Goal: Task Accomplishment & Management: Manage account settings

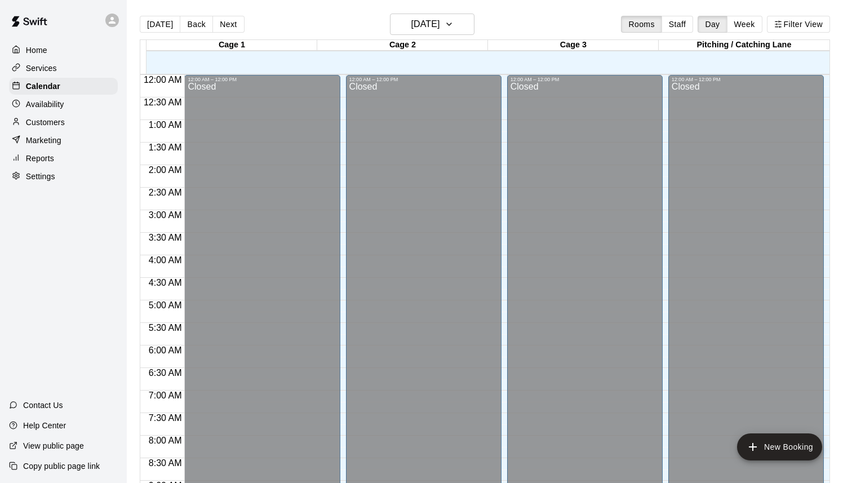
scroll to position [628, 0]
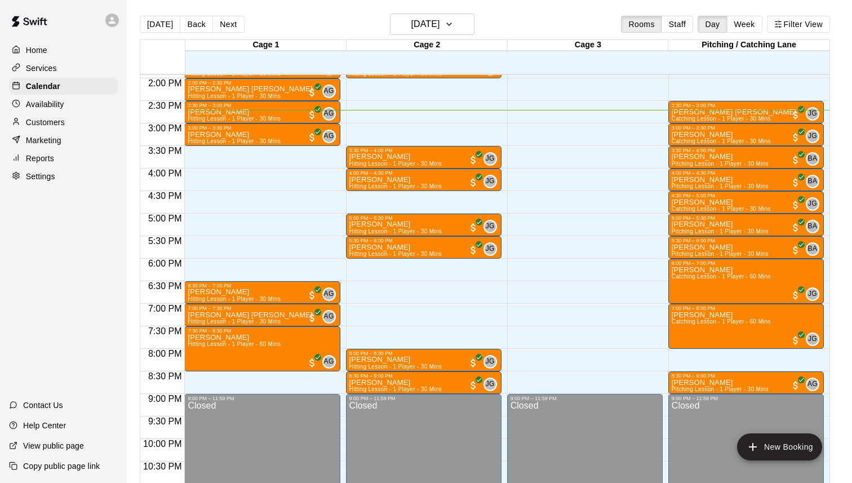
click at [64, 67] on div "Services" at bounding box center [63, 68] width 109 height 17
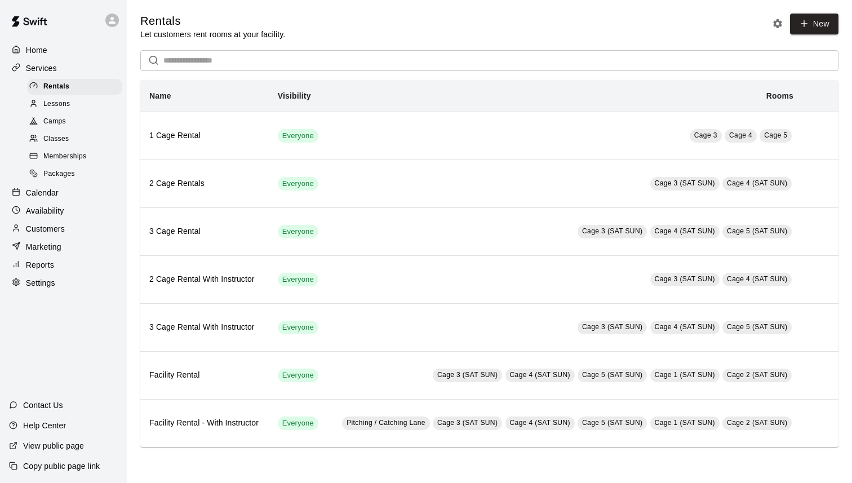
click at [263, 63] on input "text" at bounding box center [500, 60] width 675 height 21
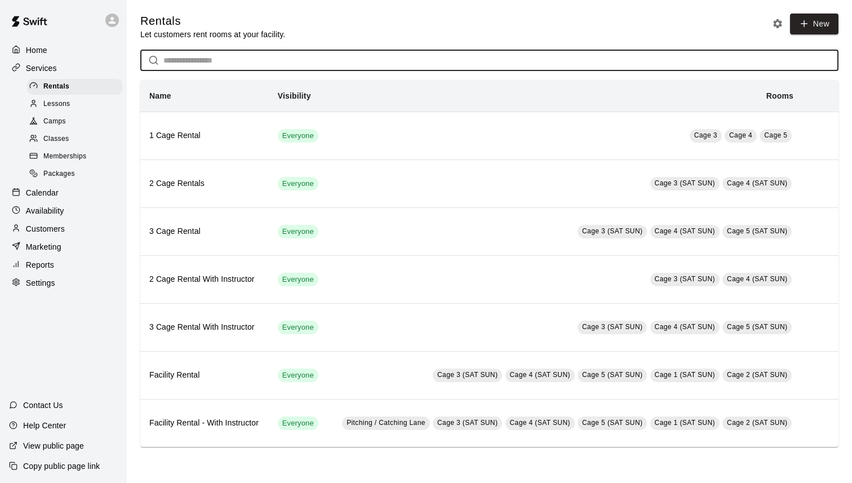
click at [73, 153] on span "Memberships" at bounding box center [64, 156] width 43 height 11
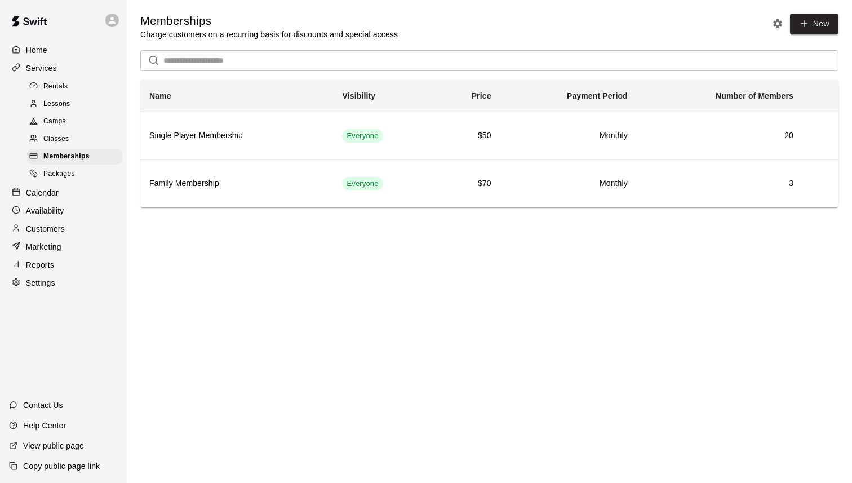
click at [255, 65] on input "text" at bounding box center [500, 60] width 675 height 21
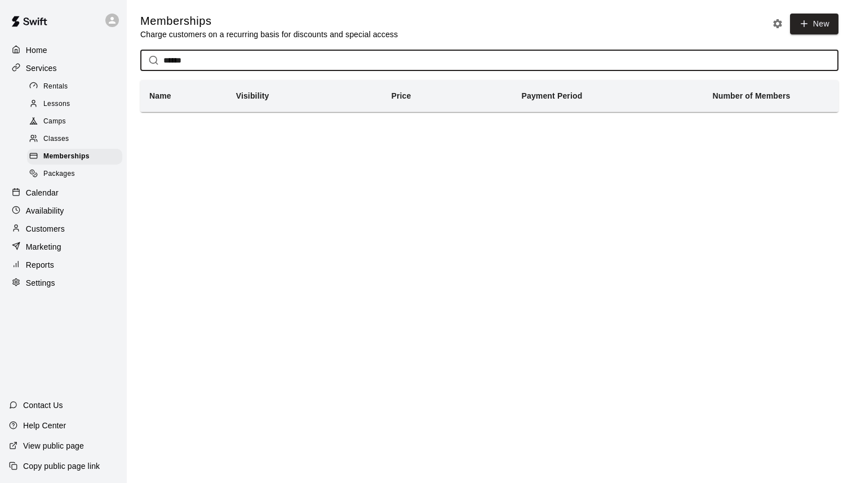
type input "******"
click at [174, 60] on input "******" at bounding box center [500, 60] width 675 height 21
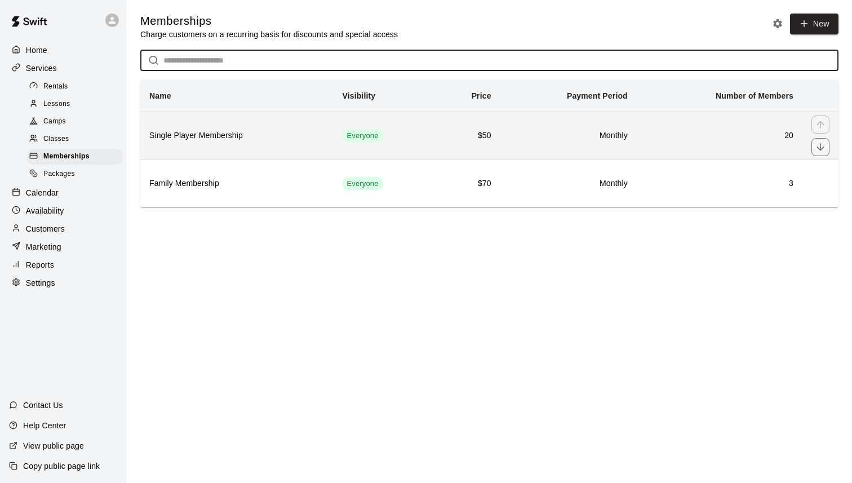
click at [194, 152] on th "Single Player Membership" at bounding box center [236, 136] width 193 height 48
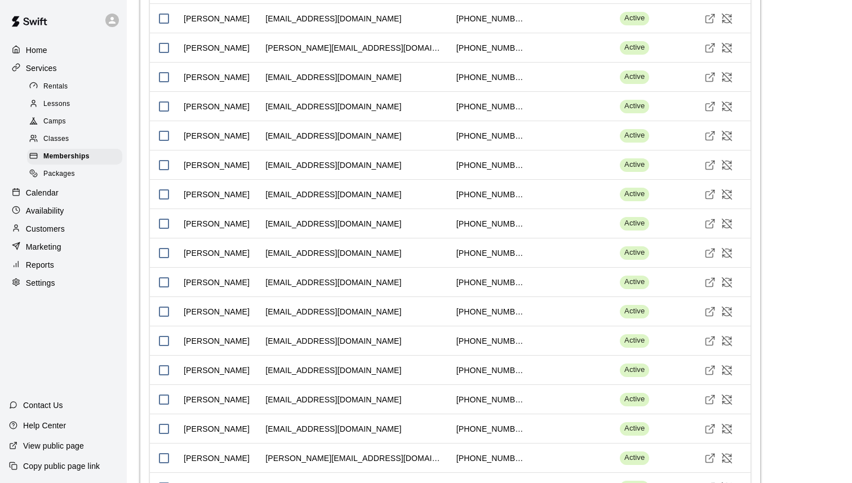
scroll to position [948, 0]
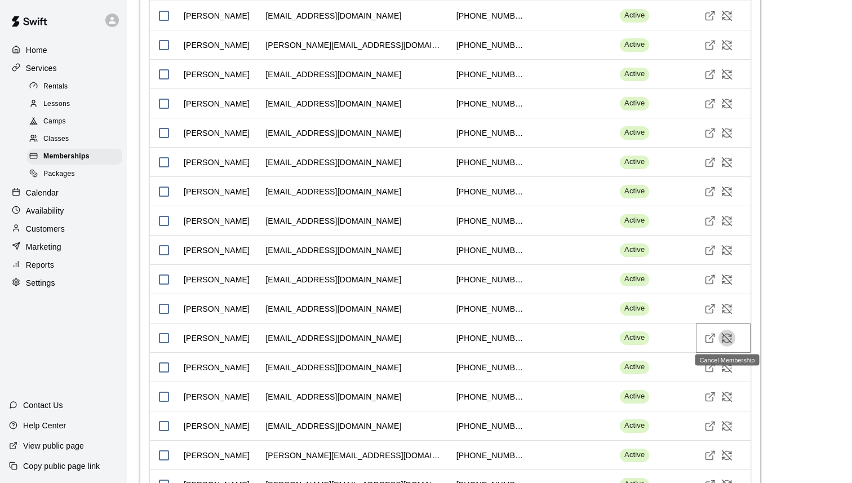
click at [727, 337] on icon "Cancel Membership" at bounding box center [728, 338] width 10 height 10
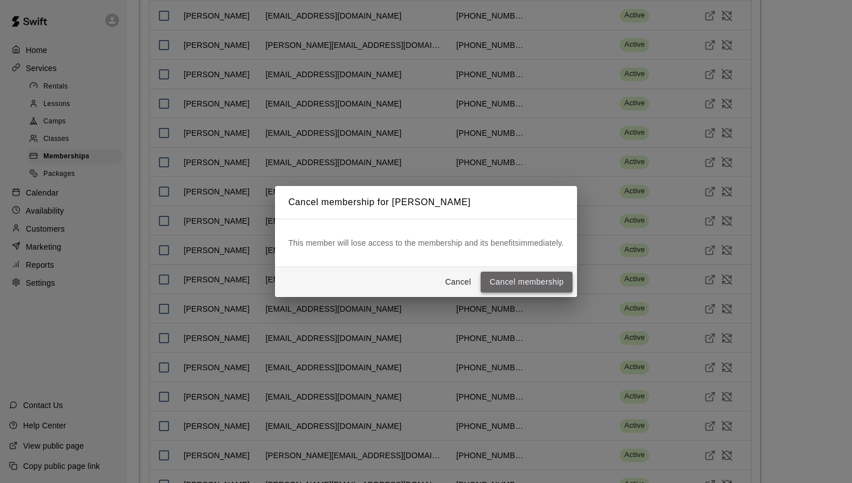
click at [542, 285] on button "Cancel membership" at bounding box center [527, 282] width 92 height 21
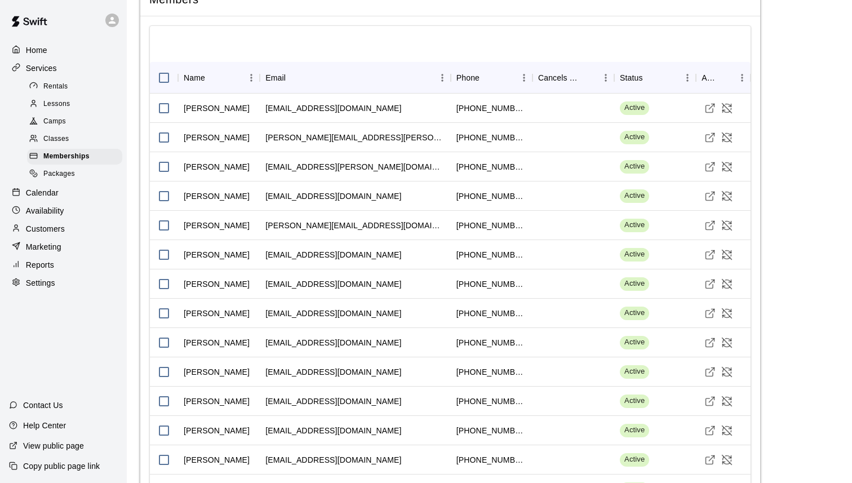
scroll to position [1031, 0]
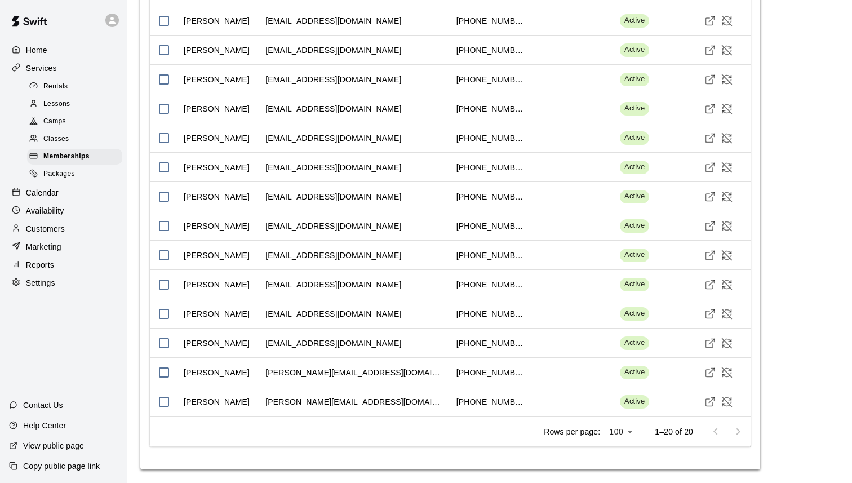
click at [738, 432] on div at bounding box center [726, 431] width 45 height 23
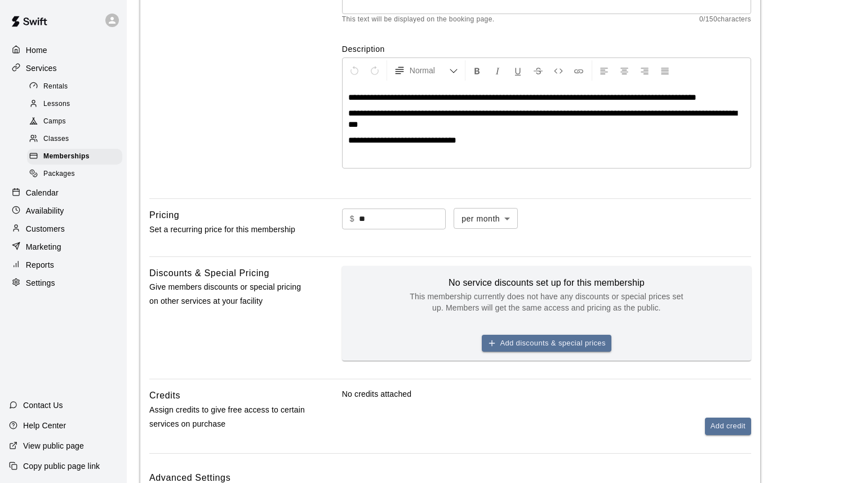
scroll to position [0, 0]
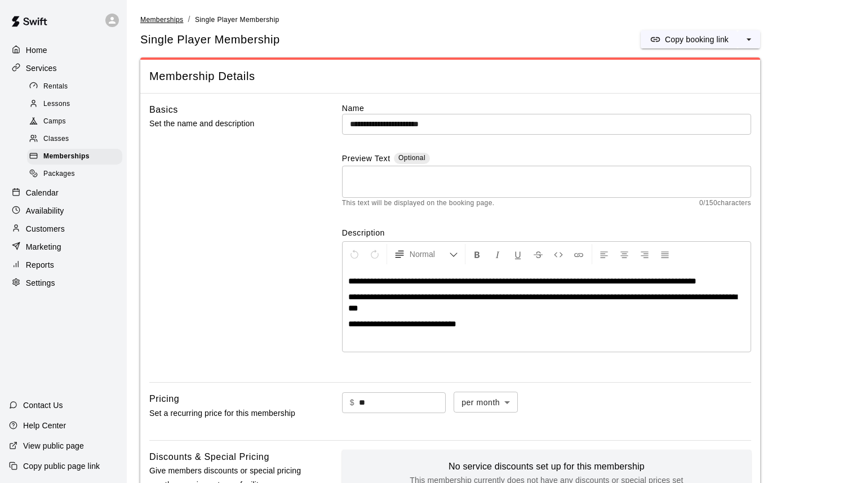
click at [169, 19] on span "Memberships" at bounding box center [161, 20] width 43 height 8
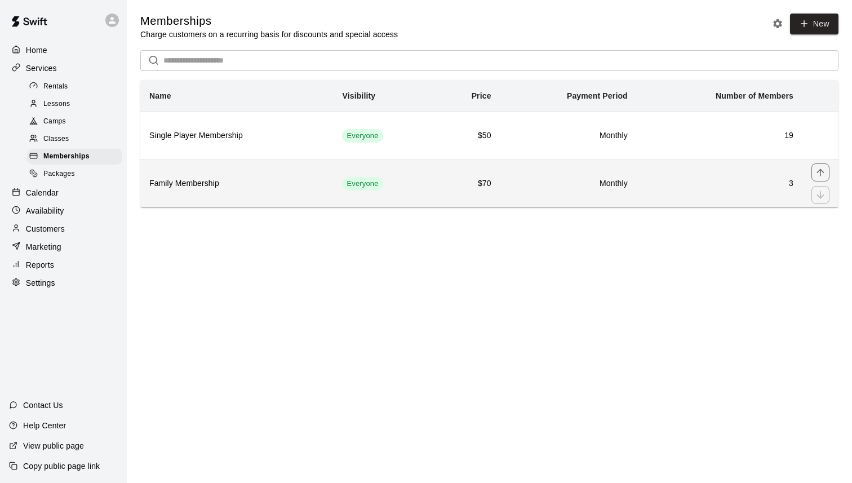
click at [209, 192] on th "Family Membership" at bounding box center [236, 183] width 193 height 48
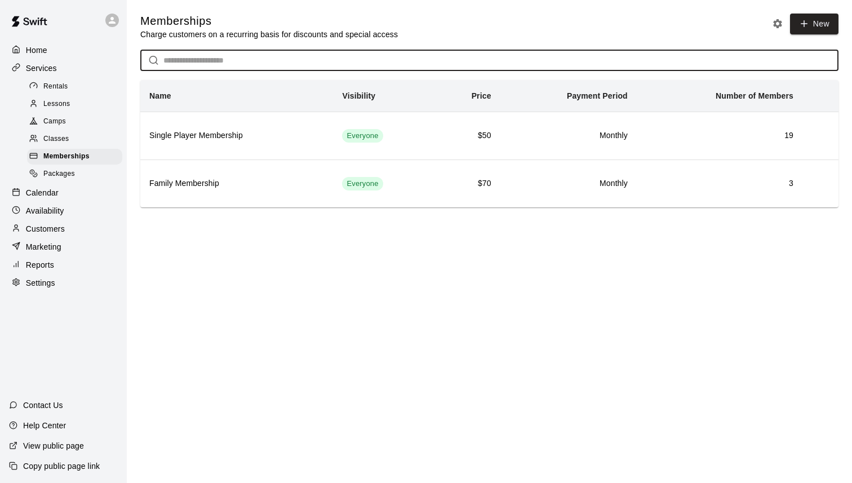
click at [242, 58] on input "text" at bounding box center [500, 60] width 675 height 21
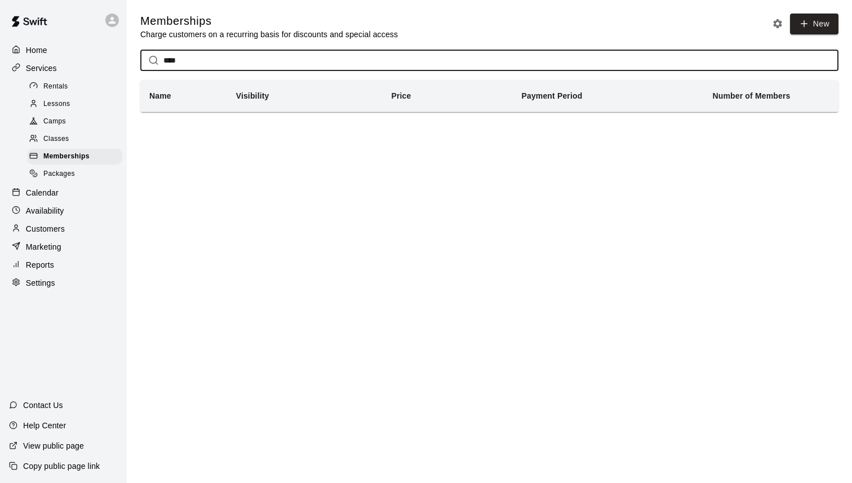
type input "****"
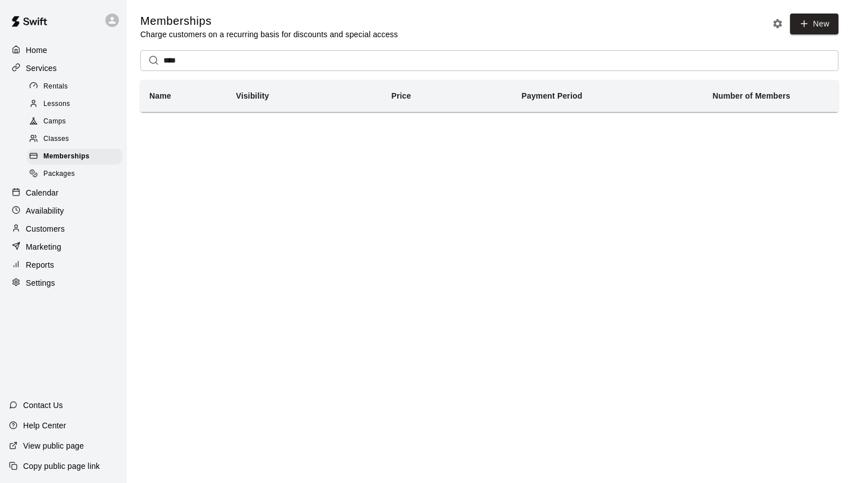
click at [298, 144] on html "Home Services Rentals Lessons Camps Classes Memberships Packages Calendar Avail…" at bounding box center [426, 72] width 852 height 144
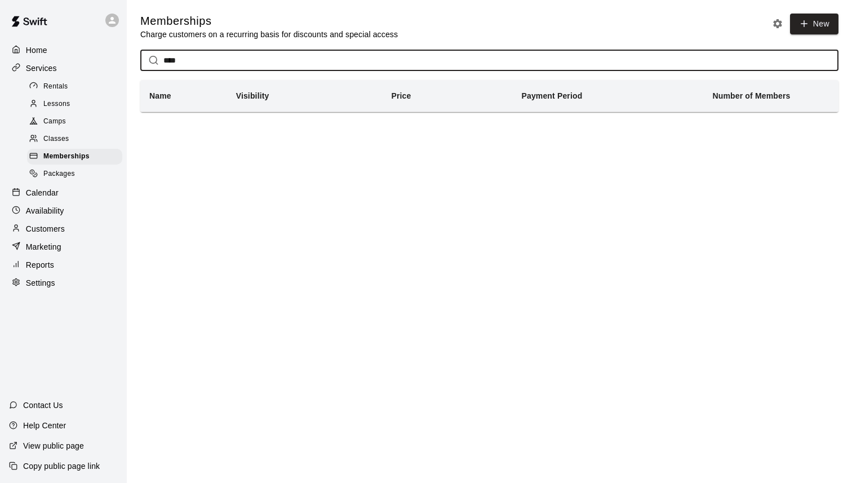
click at [225, 59] on input "****" at bounding box center [500, 60] width 675 height 21
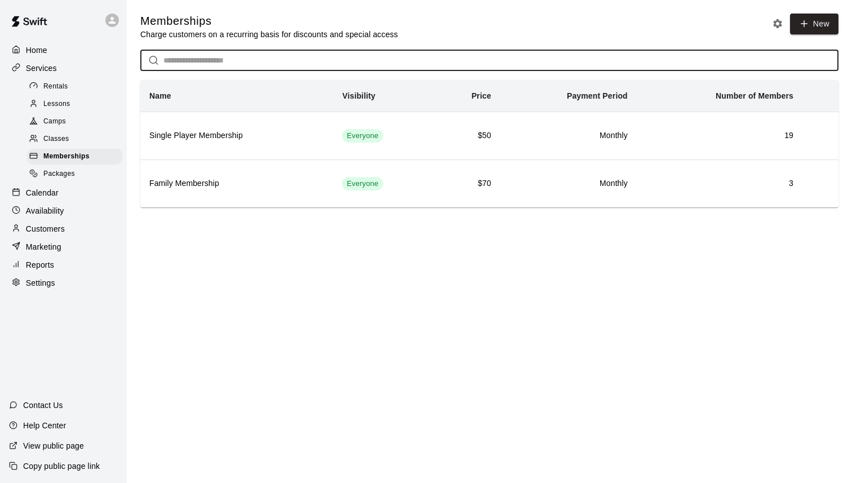
click at [55, 231] on p "Customers" at bounding box center [45, 228] width 39 height 11
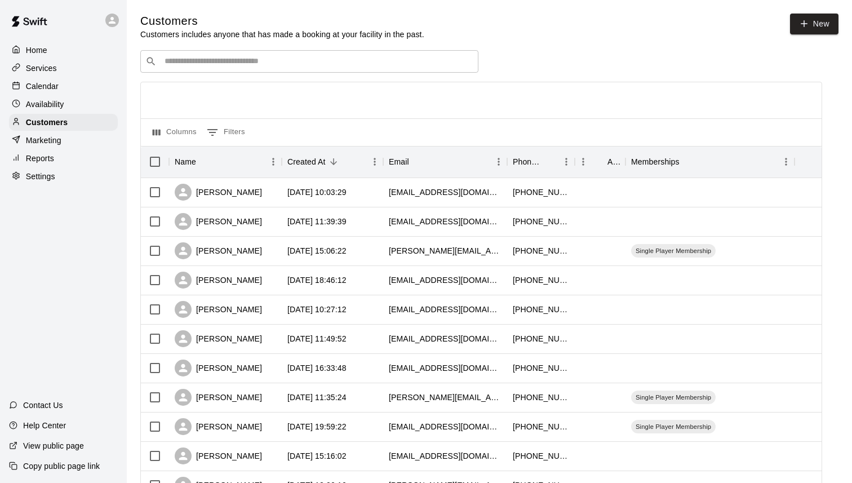
click at [273, 65] on input "Search customers by name or email" at bounding box center [317, 61] width 312 height 11
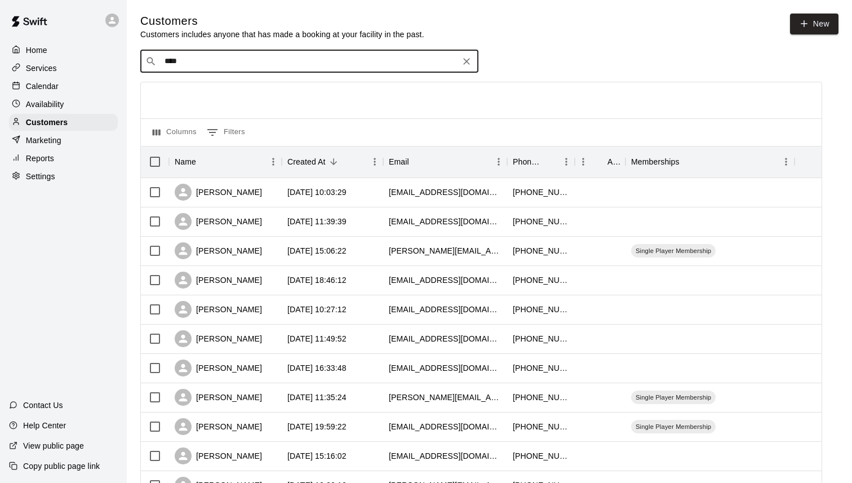
type input "****"
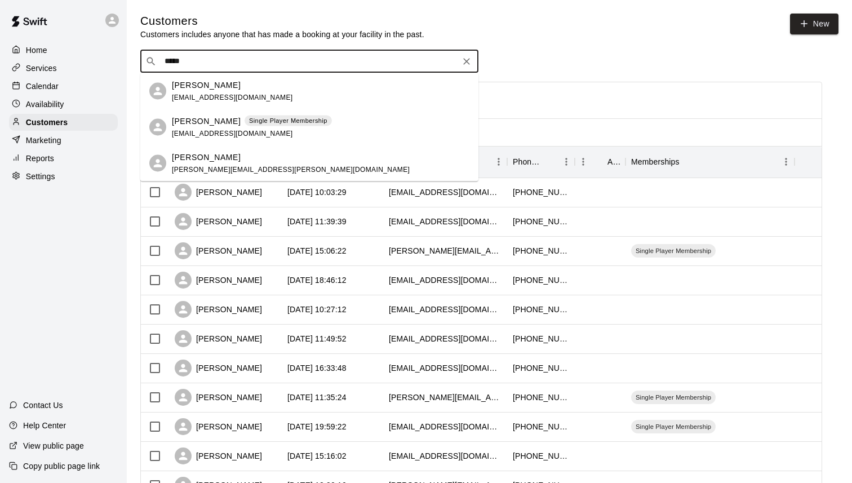
click at [298, 131] on div "[PERSON_NAME] Single Player Membership [EMAIL_ADDRESS][DOMAIN_NAME]" at bounding box center [252, 127] width 160 height 24
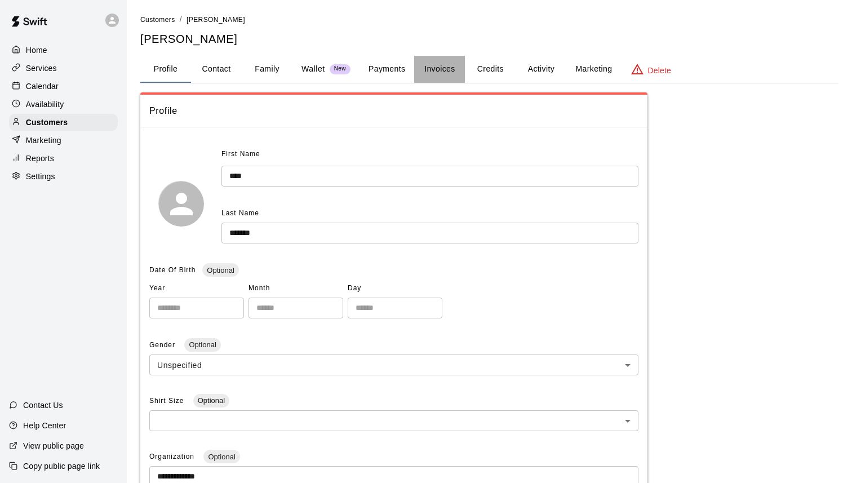
click at [442, 67] on button "Invoices" at bounding box center [439, 69] width 51 height 27
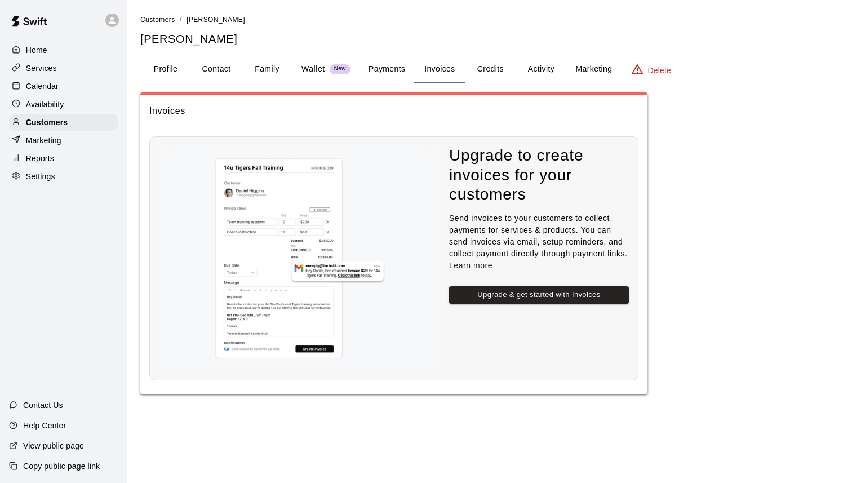
click at [546, 69] on button "Activity" at bounding box center [541, 69] width 51 height 27
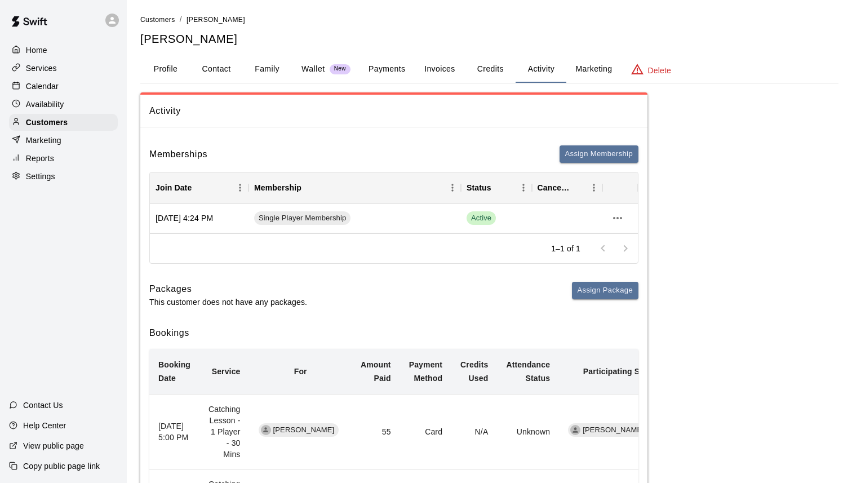
click at [54, 69] on p "Services" at bounding box center [41, 68] width 31 height 11
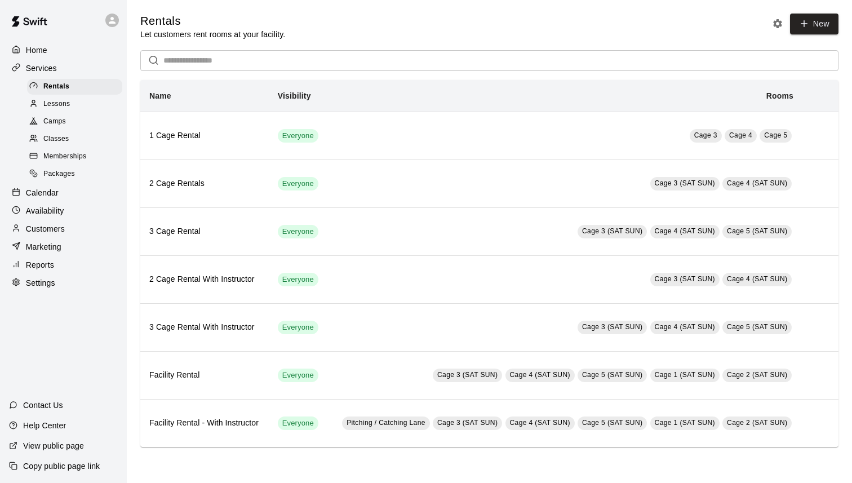
click at [61, 154] on span "Memberships" at bounding box center [64, 156] width 43 height 11
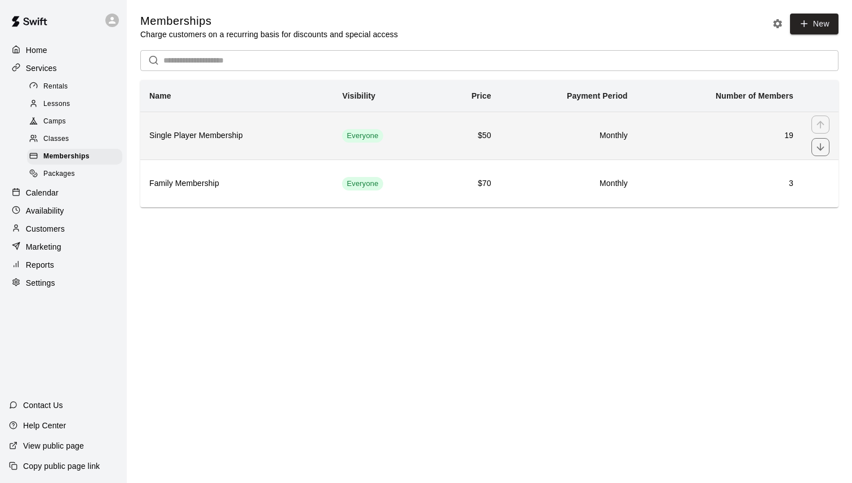
click at [223, 128] on th "Single Player Membership" at bounding box center [236, 136] width 193 height 48
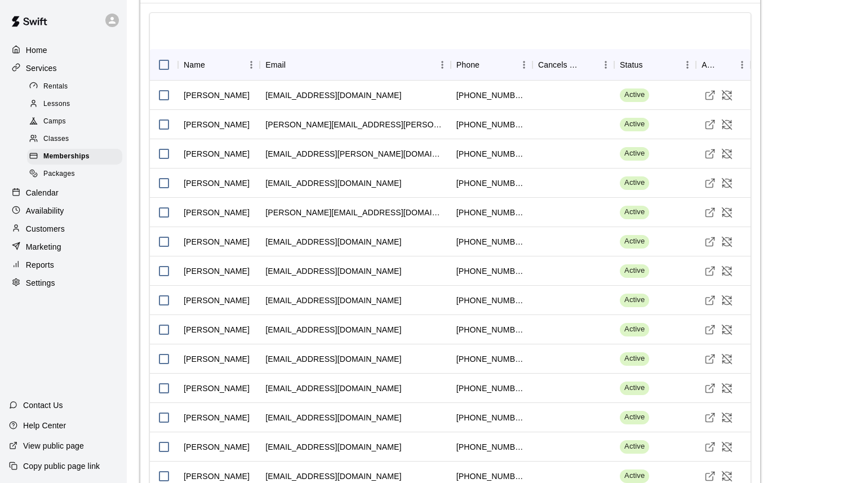
scroll to position [778, 0]
